Goal: Information Seeking & Learning: Learn about a topic

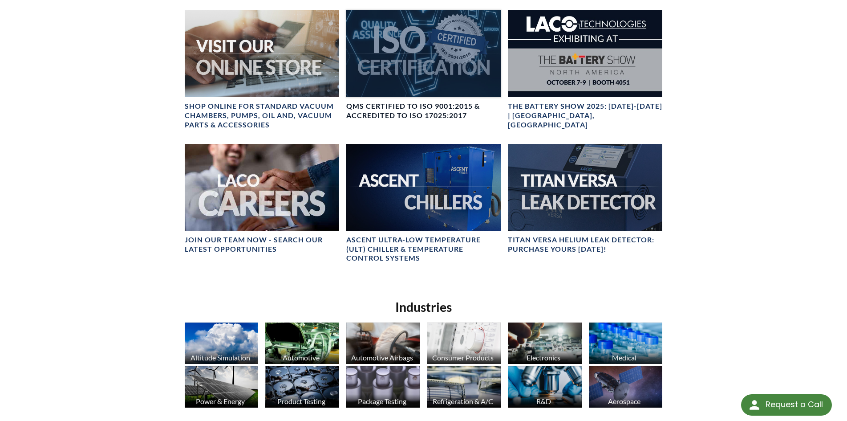
scroll to position [399, 0]
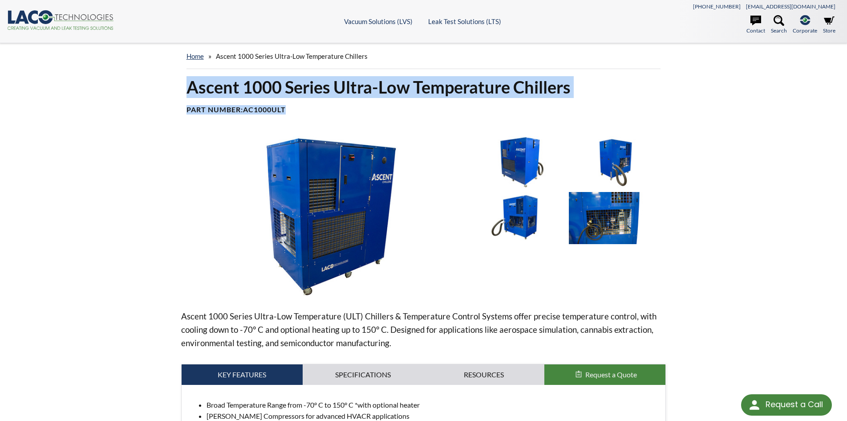
drag, startPoint x: 187, startPoint y: 89, endPoint x: 294, endPoint y: 110, distance: 108.4
click at [294, 110] on div "Ascent 1000 Series Ultra-Low Temperature Chillers Part Number: AC1000ULT" at bounding box center [423, 98] width 485 height 45
click at [294, 110] on h4 "Part Number: AC1000ULT" at bounding box center [423, 109] width 474 height 9
drag, startPoint x: 292, startPoint y: 110, endPoint x: 178, endPoint y: 85, distance: 116.4
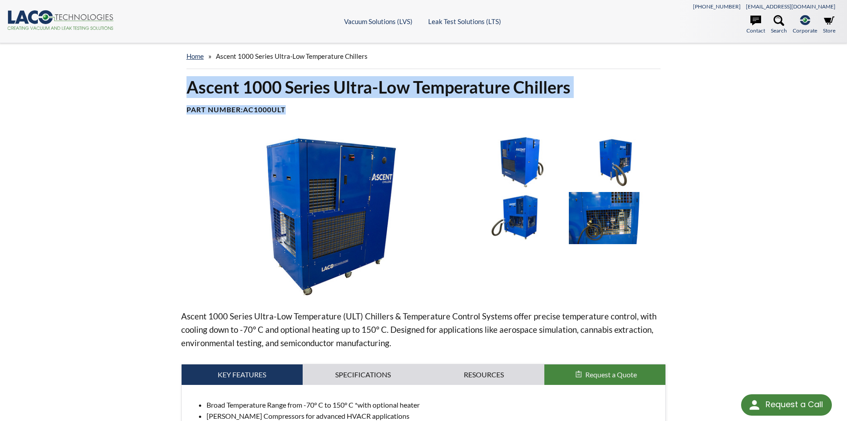
click at [184, 86] on div "Ascent 1000 Series Ultra-Low Temperature Chillers Part Number: AC1000ULT" at bounding box center [423, 98] width 485 height 45
drag, startPoint x: 187, startPoint y: 88, endPoint x: 291, endPoint y: 108, distance: 106.1
click at [291, 108] on div "Ascent 1000 Series Ultra-Low Temperature Chillers Part Number: AC1000ULT" at bounding box center [423, 98] width 485 height 45
click at [291, 108] on h4 "Part Number: AC1000ULT" at bounding box center [423, 109] width 474 height 9
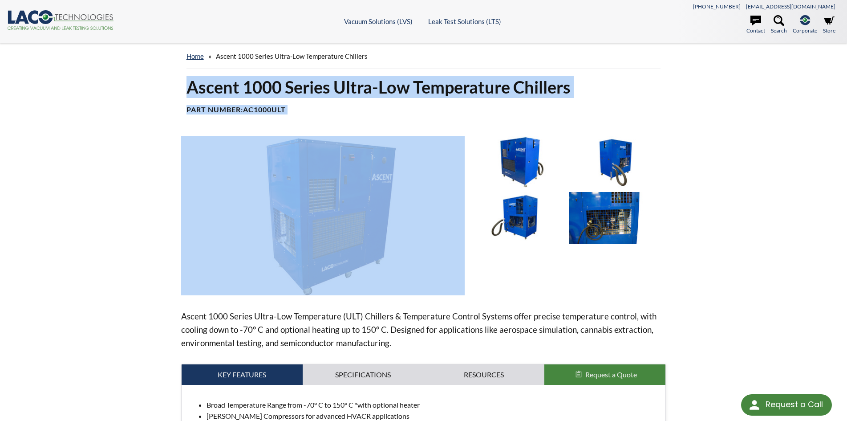
drag, startPoint x: 291, startPoint y: 108, endPoint x: 196, endPoint y: 87, distance: 97.6
click at [196, 87] on div "Ascent 1000 Series Ultra-Low Temperature Chillers Part Number: AC1000ULT" at bounding box center [423, 98] width 485 height 45
click at [196, 87] on h1 "Ascent 1000 Series Ultra-Low Temperature Chillers" at bounding box center [423, 87] width 474 height 22
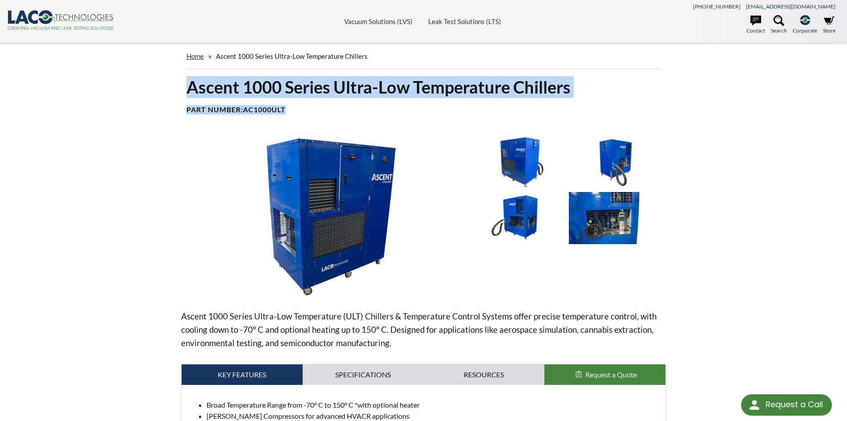
drag, startPoint x: 187, startPoint y: 89, endPoint x: 295, endPoint y: 108, distance: 109.8
click at [295, 108] on div "Ascent 1000 Series Ultra-Low Temperature Chillers Part Number: AC1000ULT" at bounding box center [423, 98] width 485 height 45
click at [295, 108] on h4 "Part Number: AC1000ULT" at bounding box center [423, 109] width 474 height 9
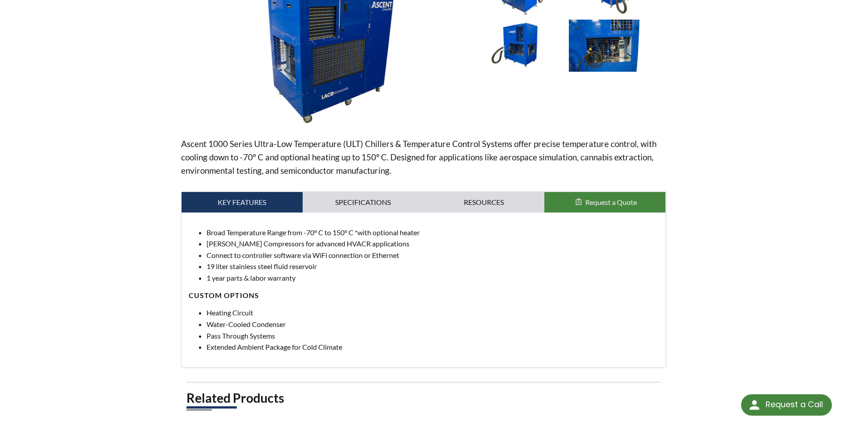
scroll to position [178, 0]
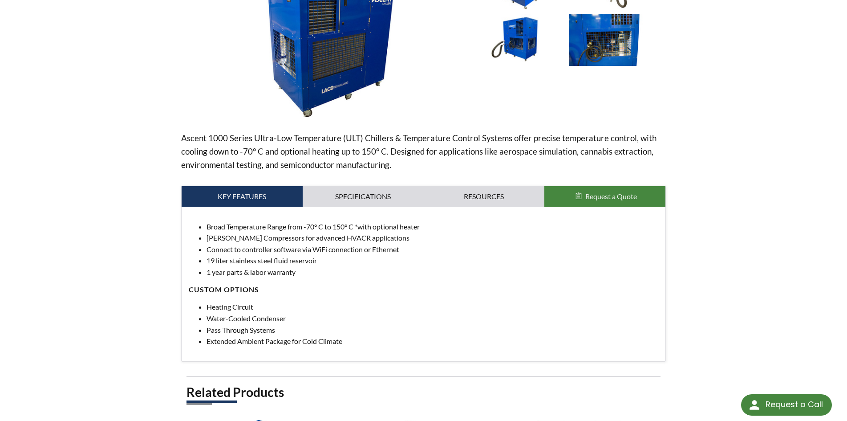
click at [753, 222] on div "home » Ascent 1000 Series Ultra-Low Temperature Chillers Ascent 1000 Series Ult…" at bounding box center [423, 269] width 847 height 809
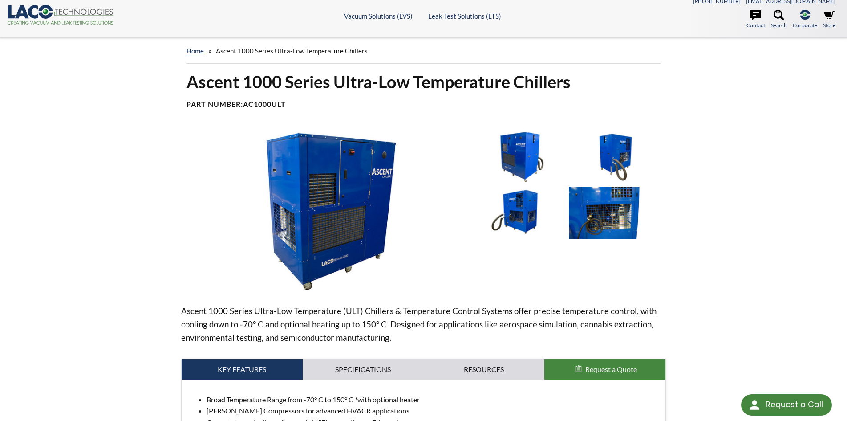
scroll to position [0, 0]
